Goal: Find specific page/section: Find specific page/section

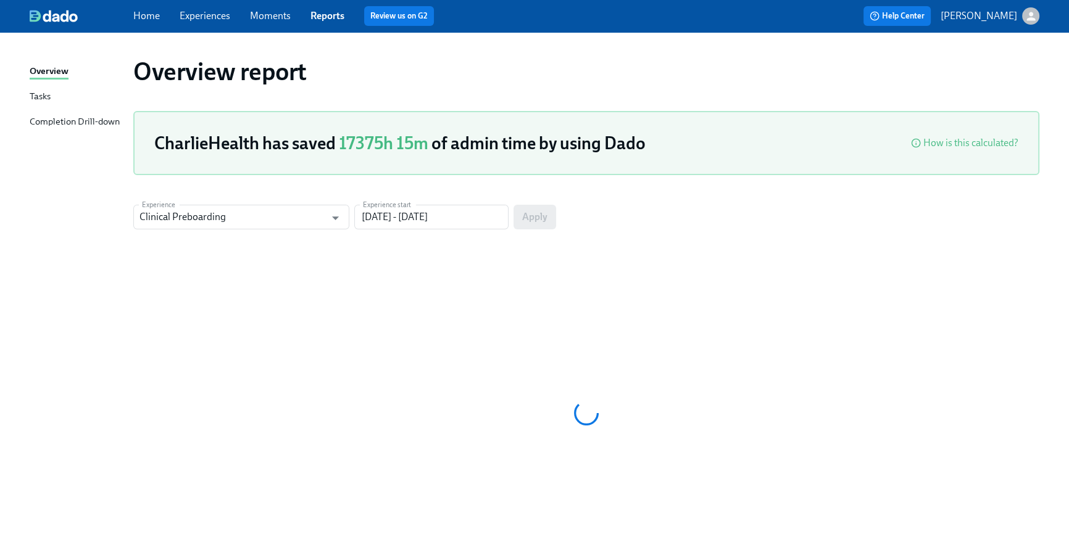
click at [142, 26] on div "Home Experiences Moments Reports Review us on G2 Help Center Briana Holloway" at bounding box center [534, 16] width 1069 height 32
click at [143, 20] on link "Home" at bounding box center [146, 16] width 27 height 12
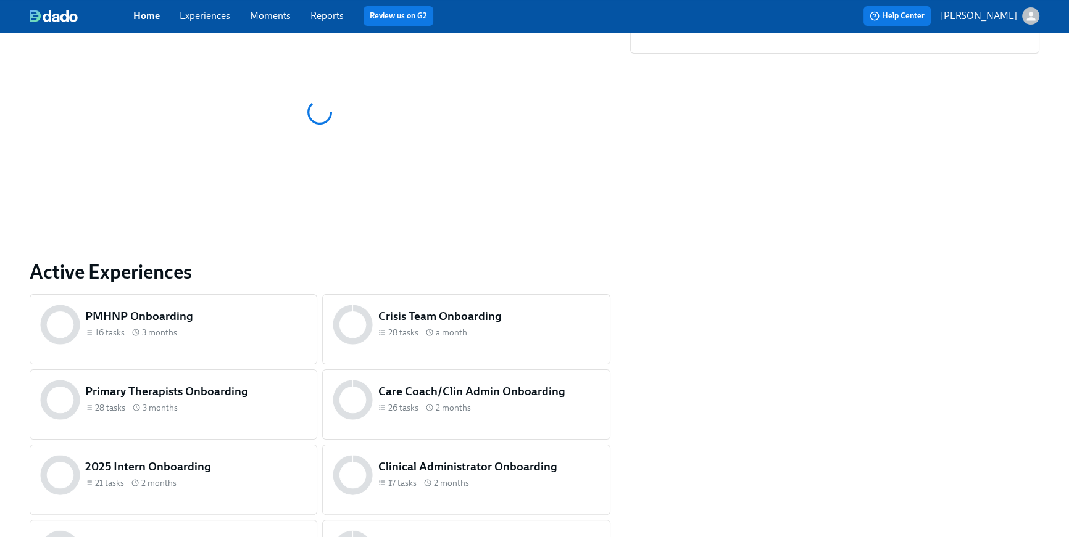
scroll to position [250, 0]
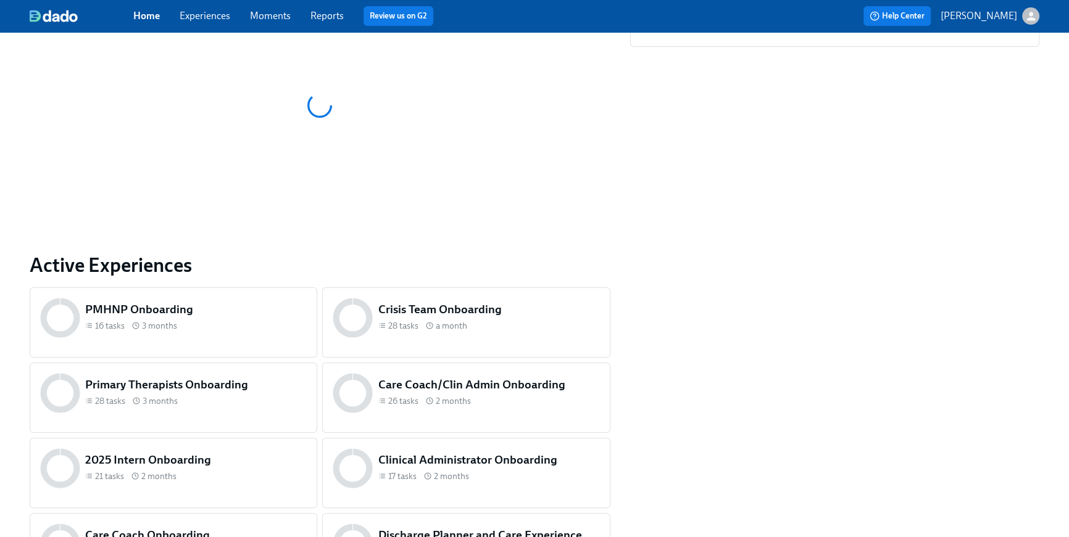
click at [209, 320] on div "16 tasks 3 months" at bounding box center [195, 326] width 221 height 12
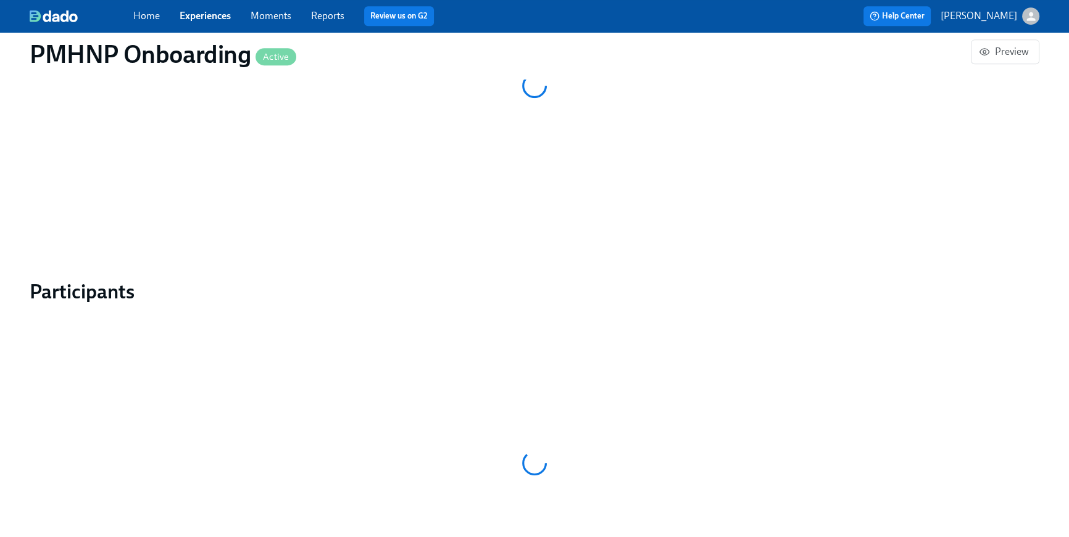
scroll to position [857, 0]
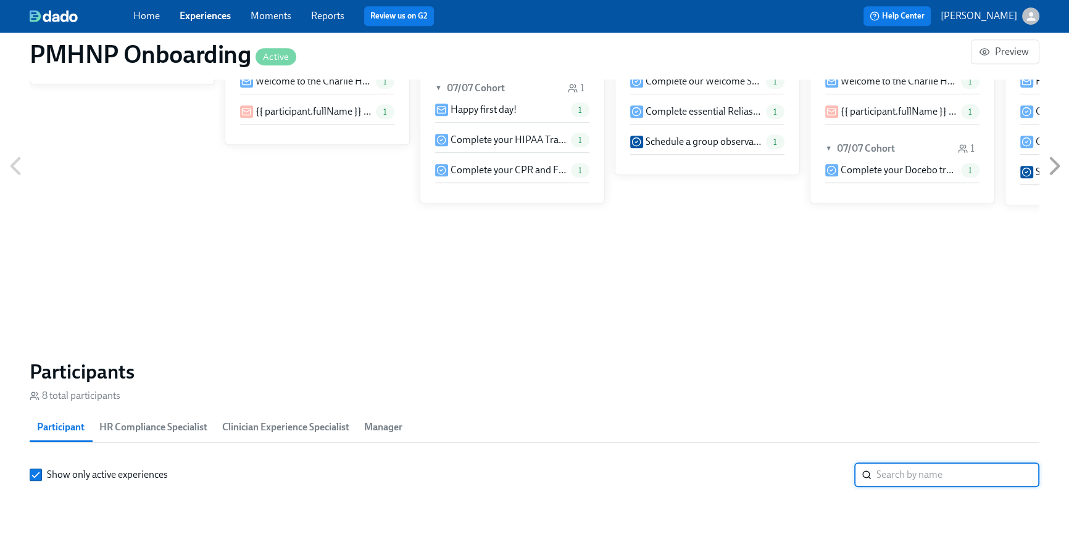
click at [896, 463] on input "search" at bounding box center [957, 475] width 163 height 25
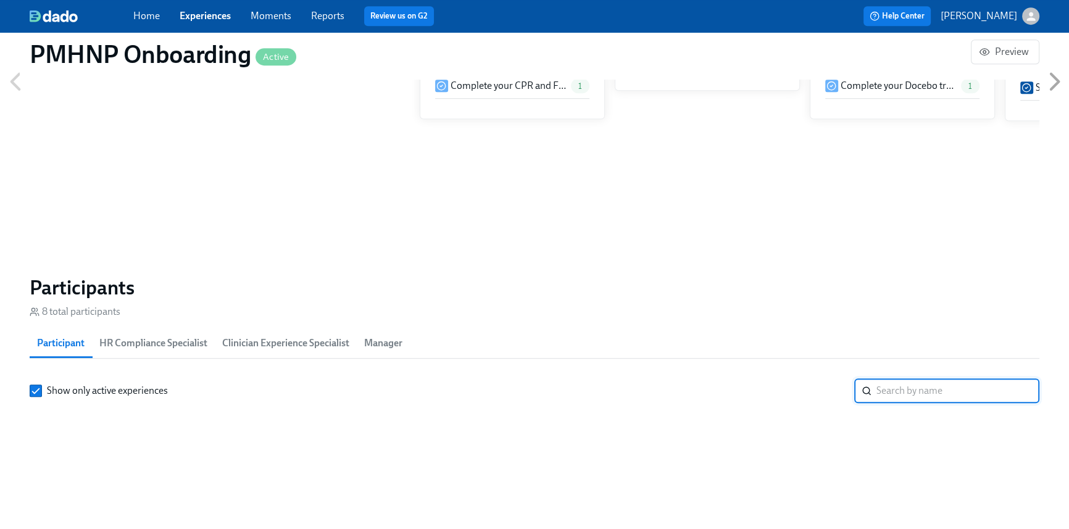
scroll to position [0, 5064]
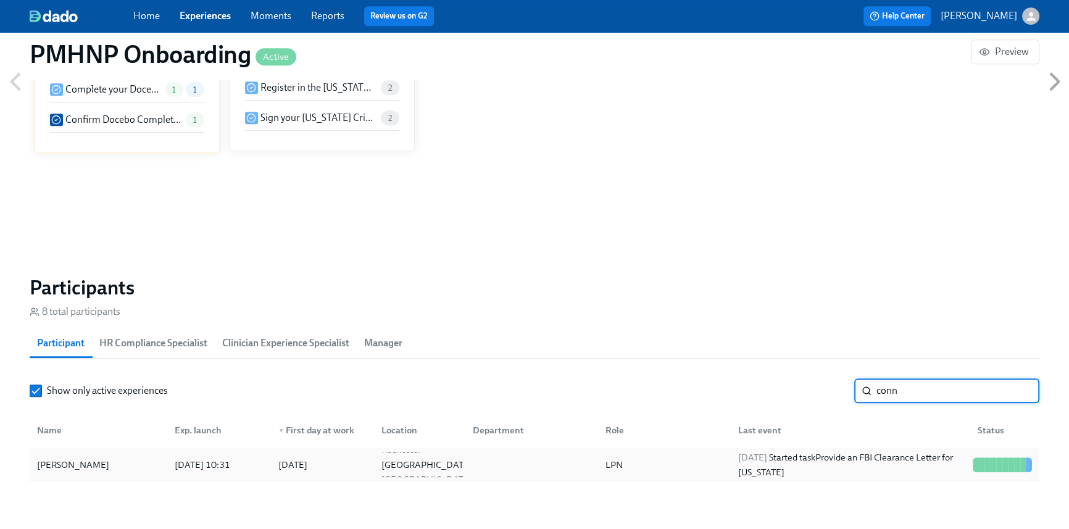
type input "conn"
click at [885, 476] on div "2025/09/01 Started task Provide an FBI Clearance Letter for Pennsylvania" at bounding box center [850, 465] width 234 height 30
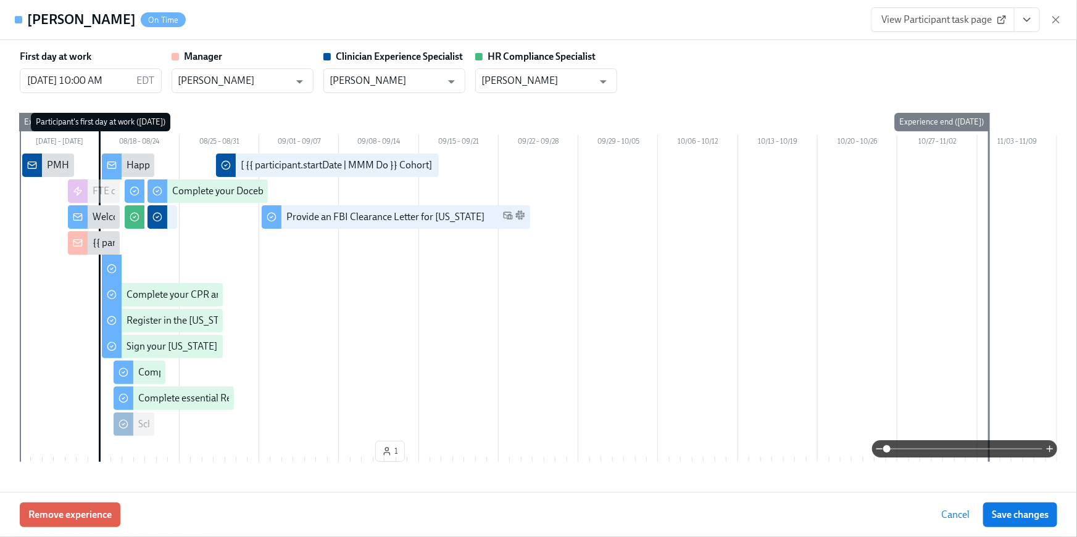
click at [1030, 28] on button "View task page" at bounding box center [1027, 19] width 26 height 25
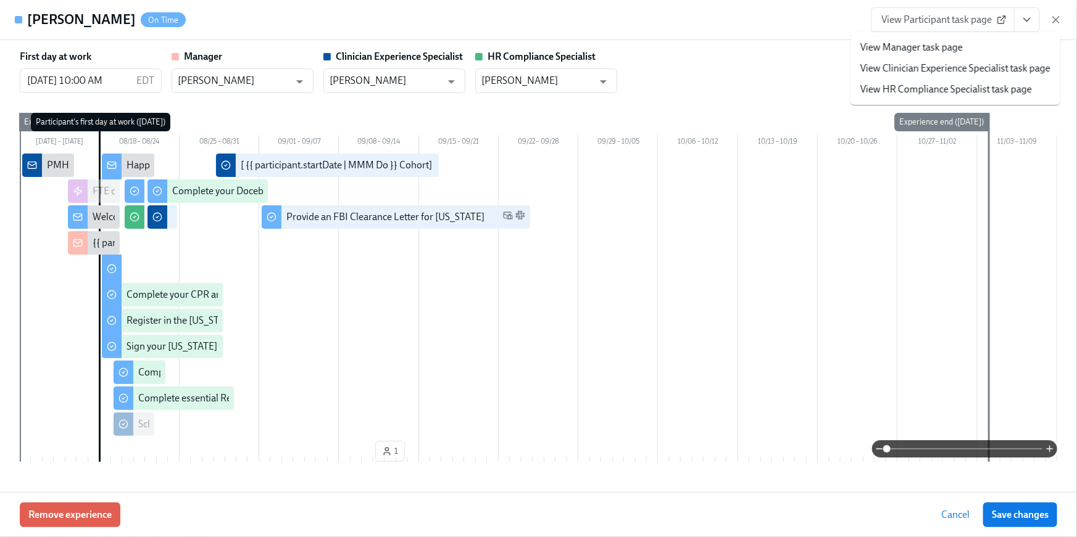
click at [978, 89] on link "View HR Compliance Specialist task page" at bounding box center [946, 90] width 172 height 14
